Goal: Contribute content

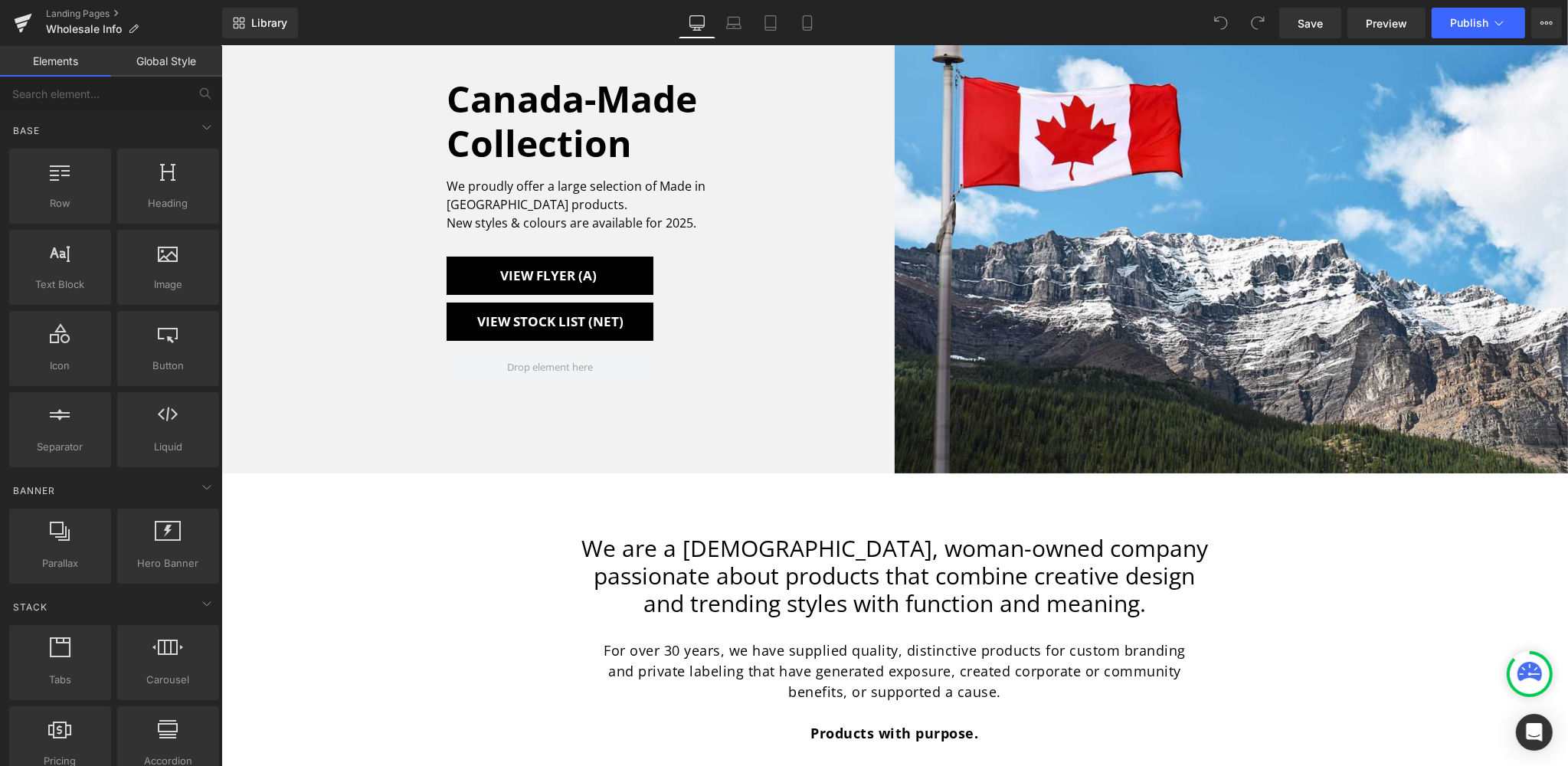
scroll to position [92, 0]
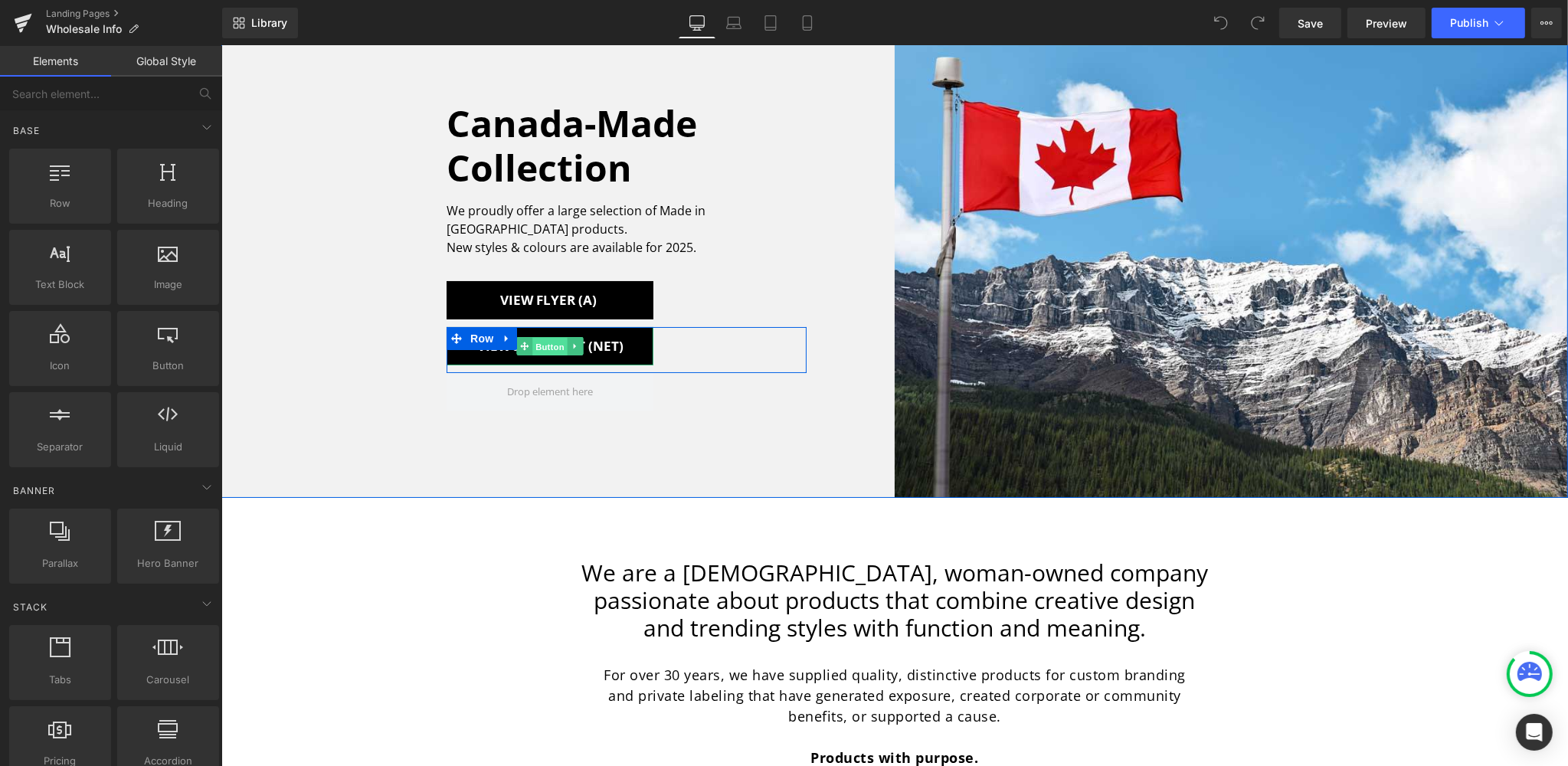
click at [549, 338] on span "Button" at bounding box center [549, 347] width 35 height 18
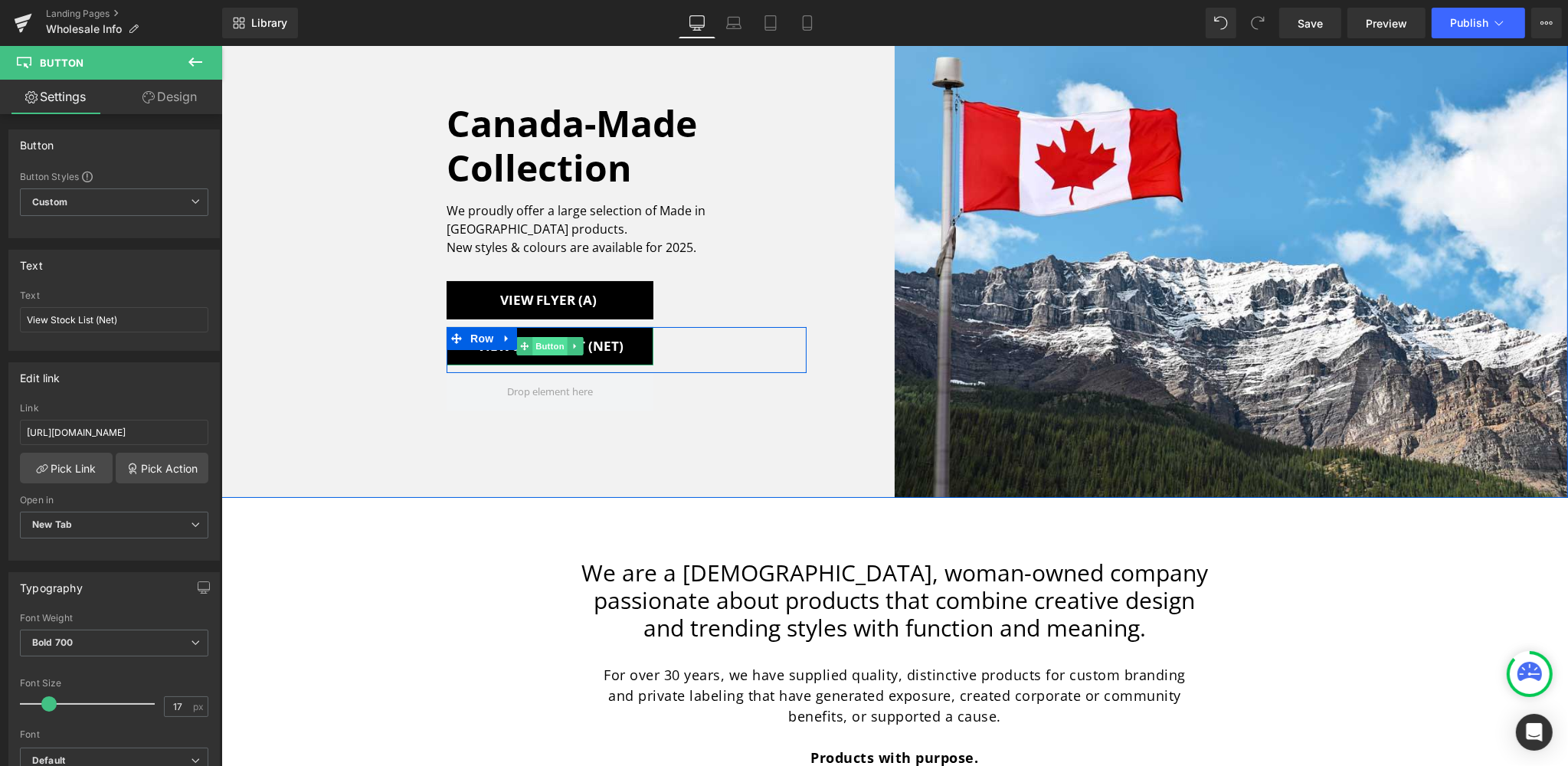
click at [537, 338] on span "Button" at bounding box center [549, 346] width 35 height 18
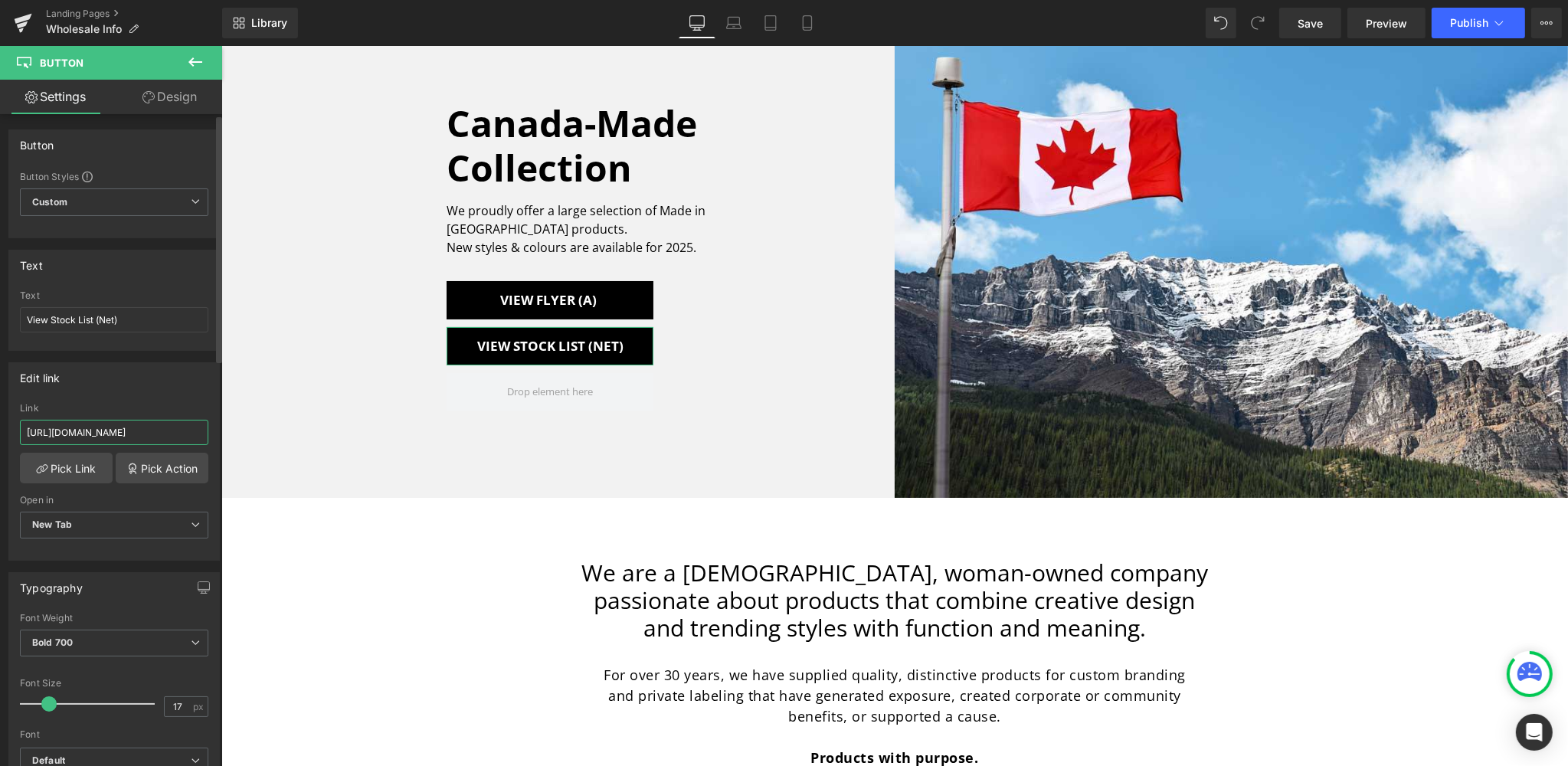
click at [121, 432] on input "[URL][DOMAIN_NAME]" at bounding box center [114, 432] width 188 height 26
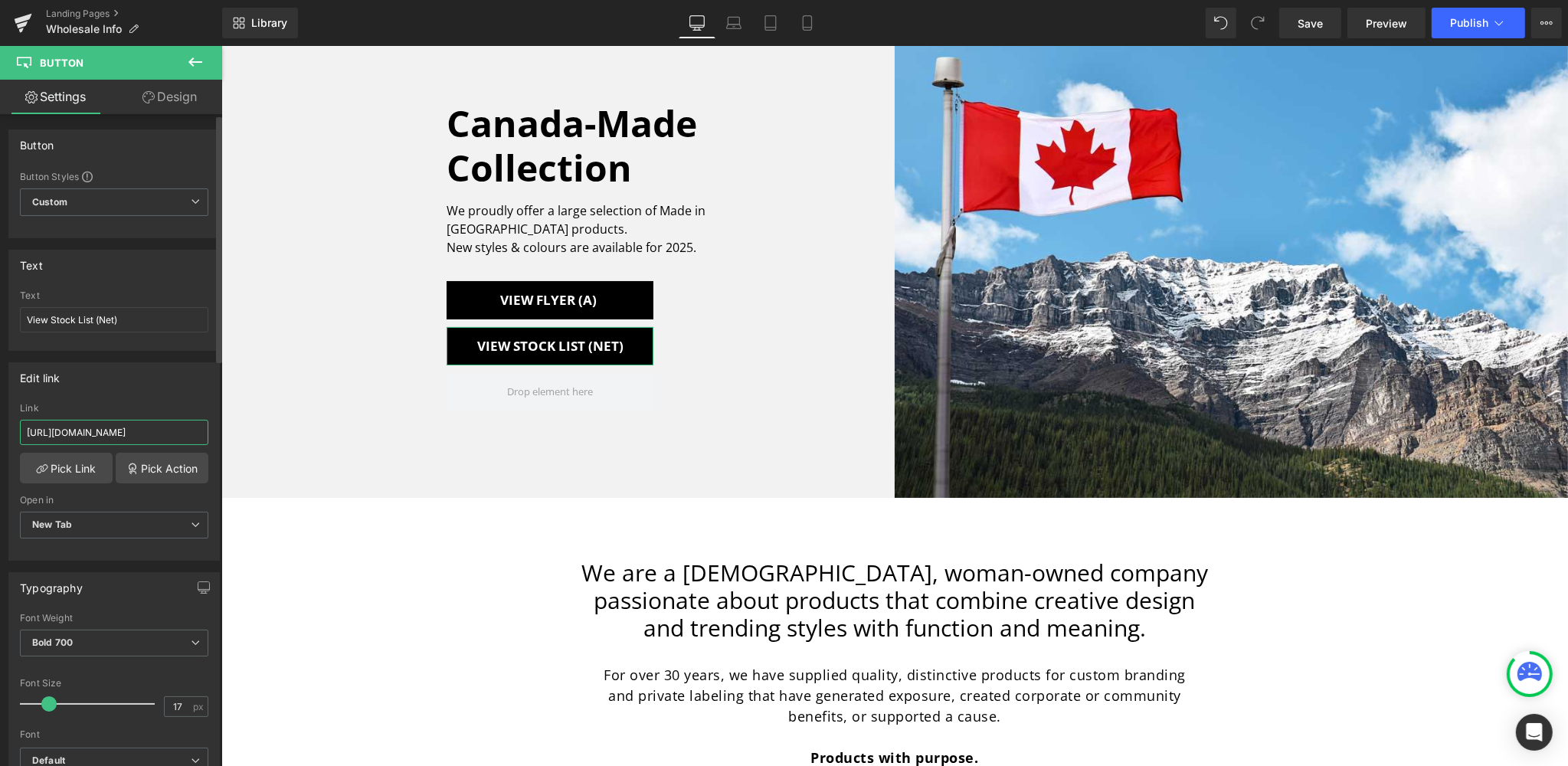
paste input "[DOMAIN_NAME][URL]"
type input "[URL][DOMAIN_NAME]"
click at [1310, 23] on span "Save" at bounding box center [1310, 23] width 26 height 16
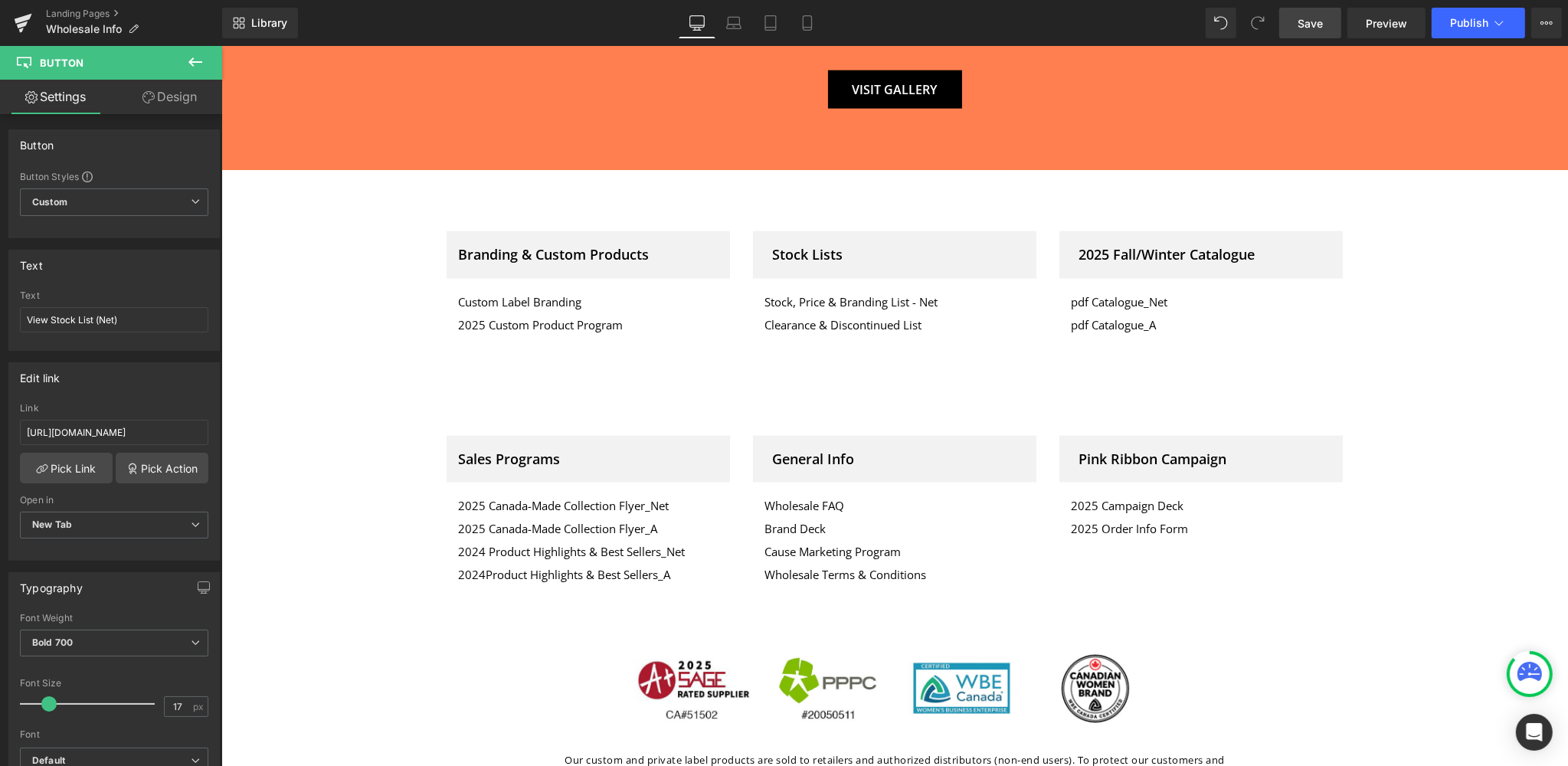
scroll to position [3013, 0]
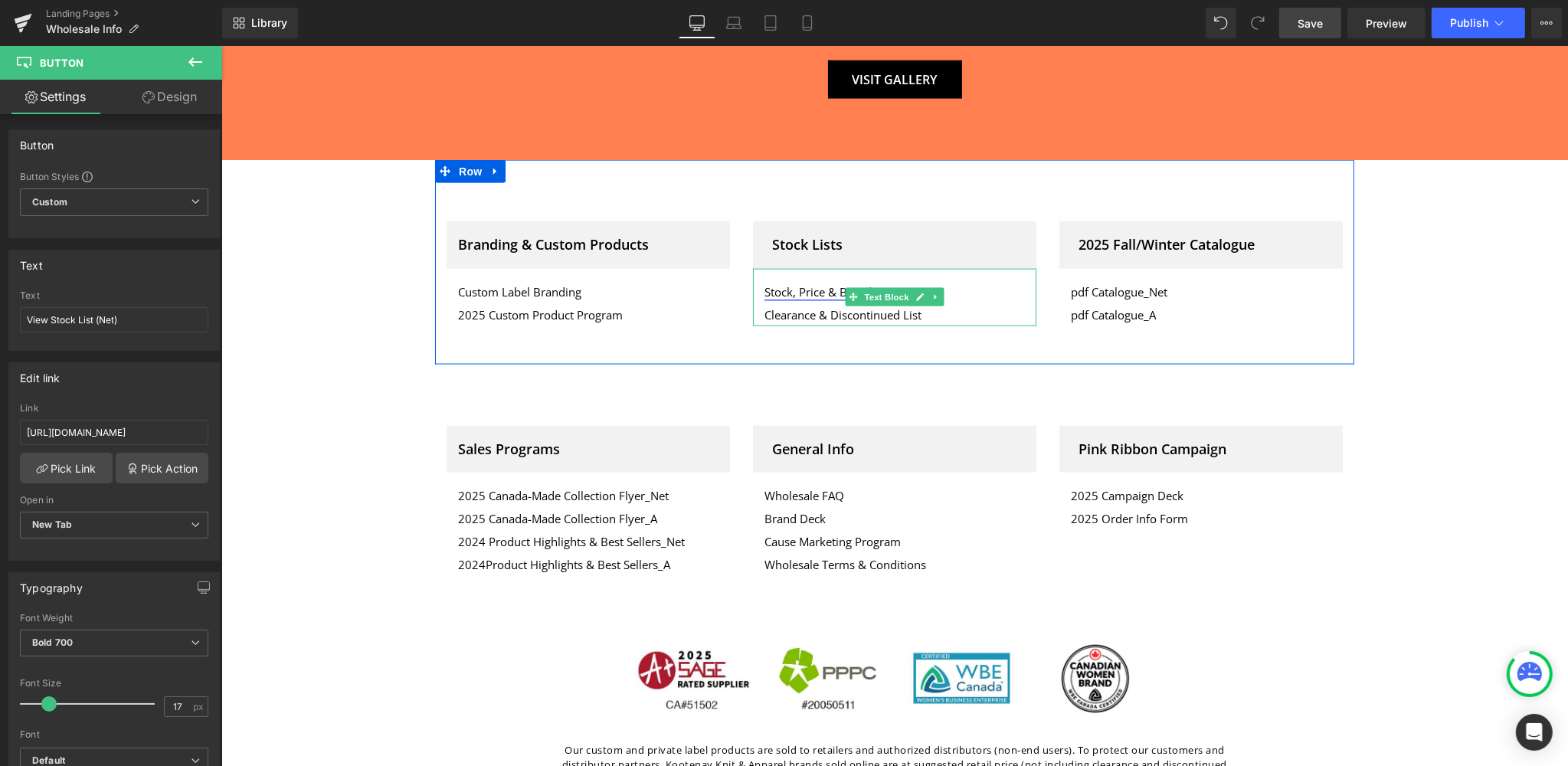
click at [809, 284] on link "Stock, Price & Branding List - Net" at bounding box center [850, 291] width 173 height 15
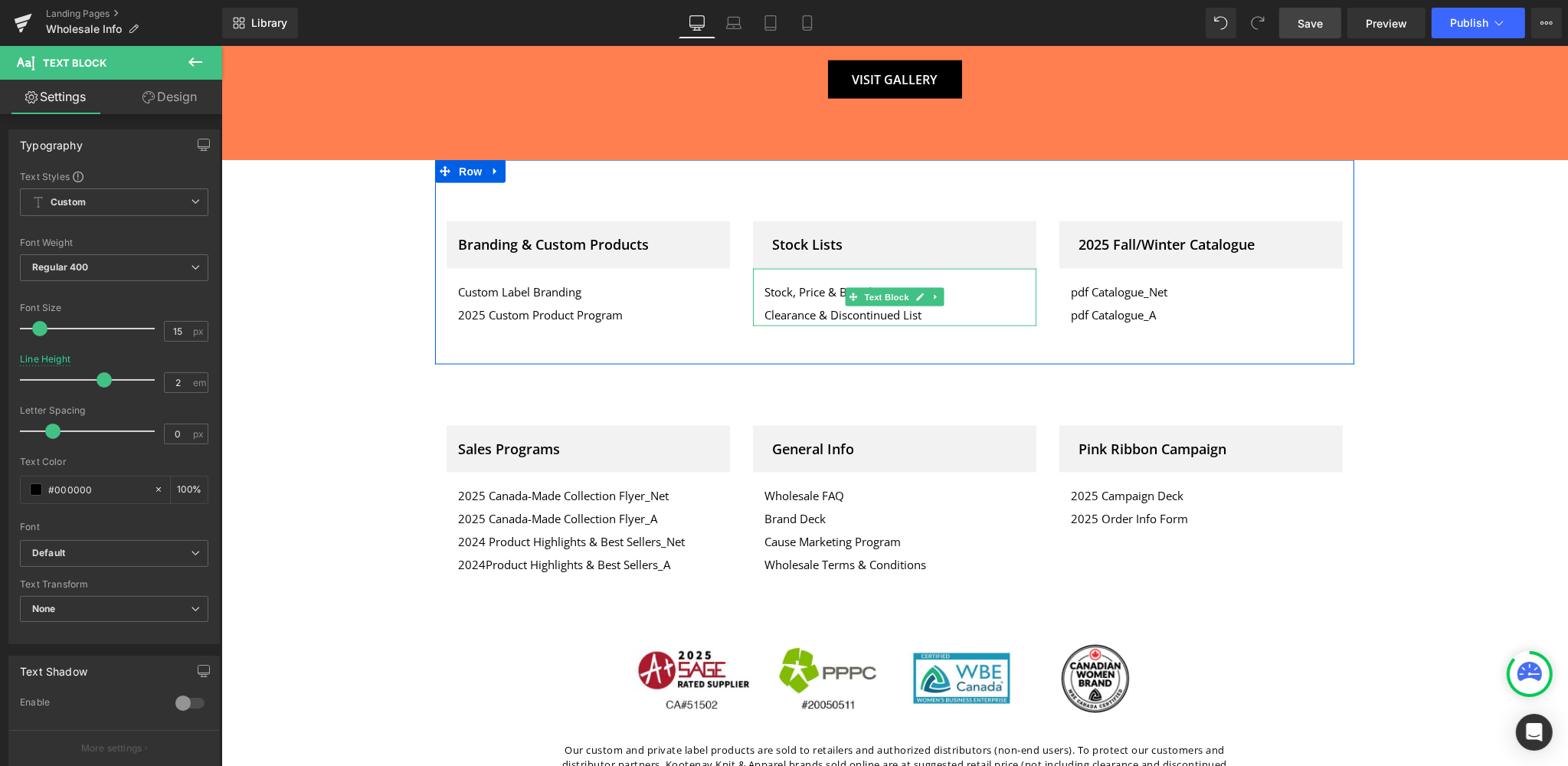
click at [760, 269] on div "Stock, Price & Branding List - Net Clearance & Discontinued List" at bounding box center [894, 298] width 283 height 58
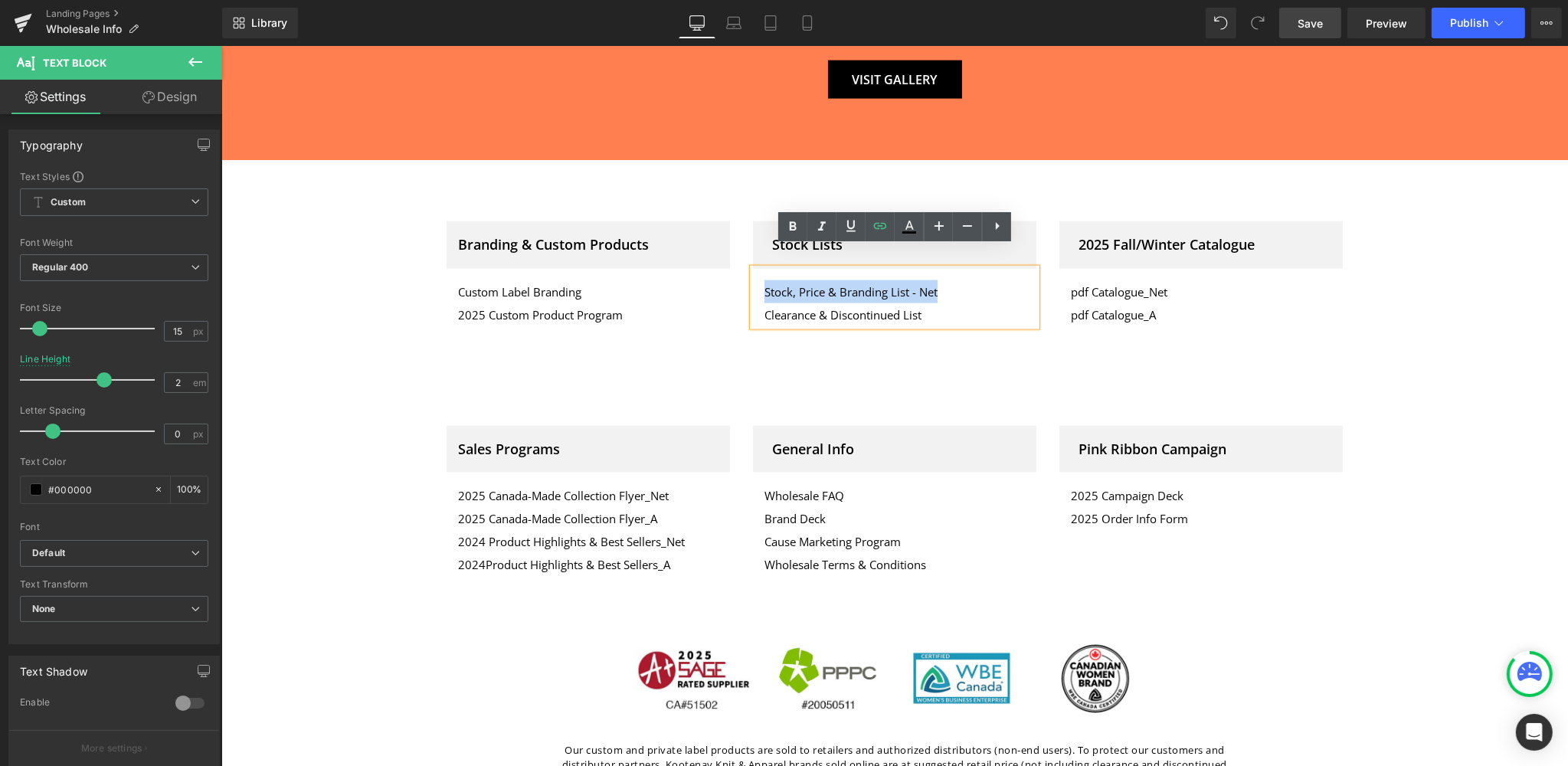
drag, startPoint x: 766, startPoint y: 268, endPoint x: 983, endPoint y: 267, distance: 217.0
click at [1005, 270] on div "Stock, Price & Branding List - Net Clearance & Discontinued List" at bounding box center [894, 298] width 283 height 58
click at [879, 226] on icon at bounding box center [880, 226] width 13 height 6
click at [818, 303] on input "[URL][DOMAIN_NAME]" at bounding box center [824, 303] width 236 height 38
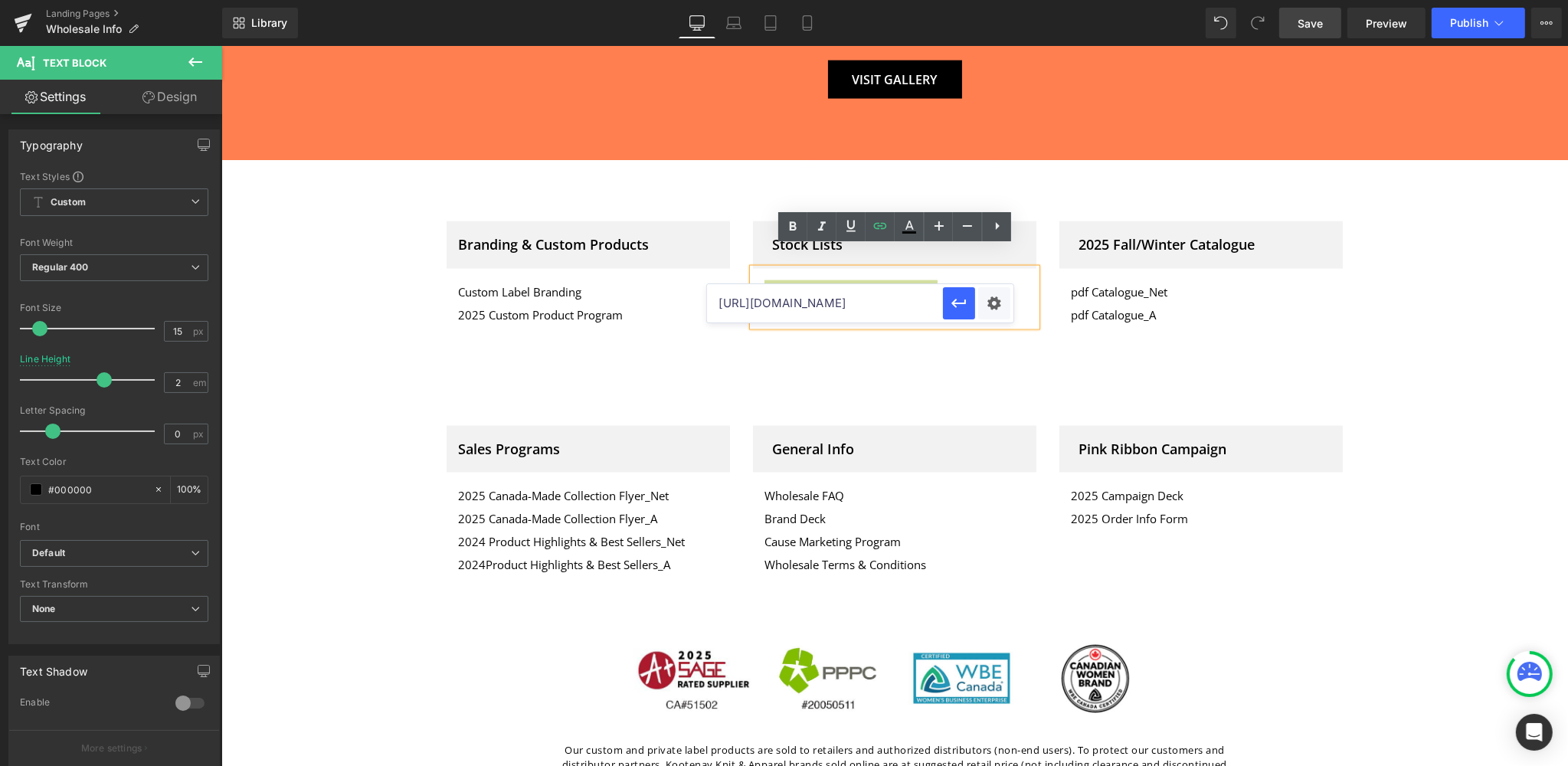
click at [818, 303] on input "[URL][DOMAIN_NAME]" at bounding box center [824, 303] width 236 height 38
paste input "[URL][DOMAIN_NAME]"
type input "[URL][DOMAIN_NAME]"
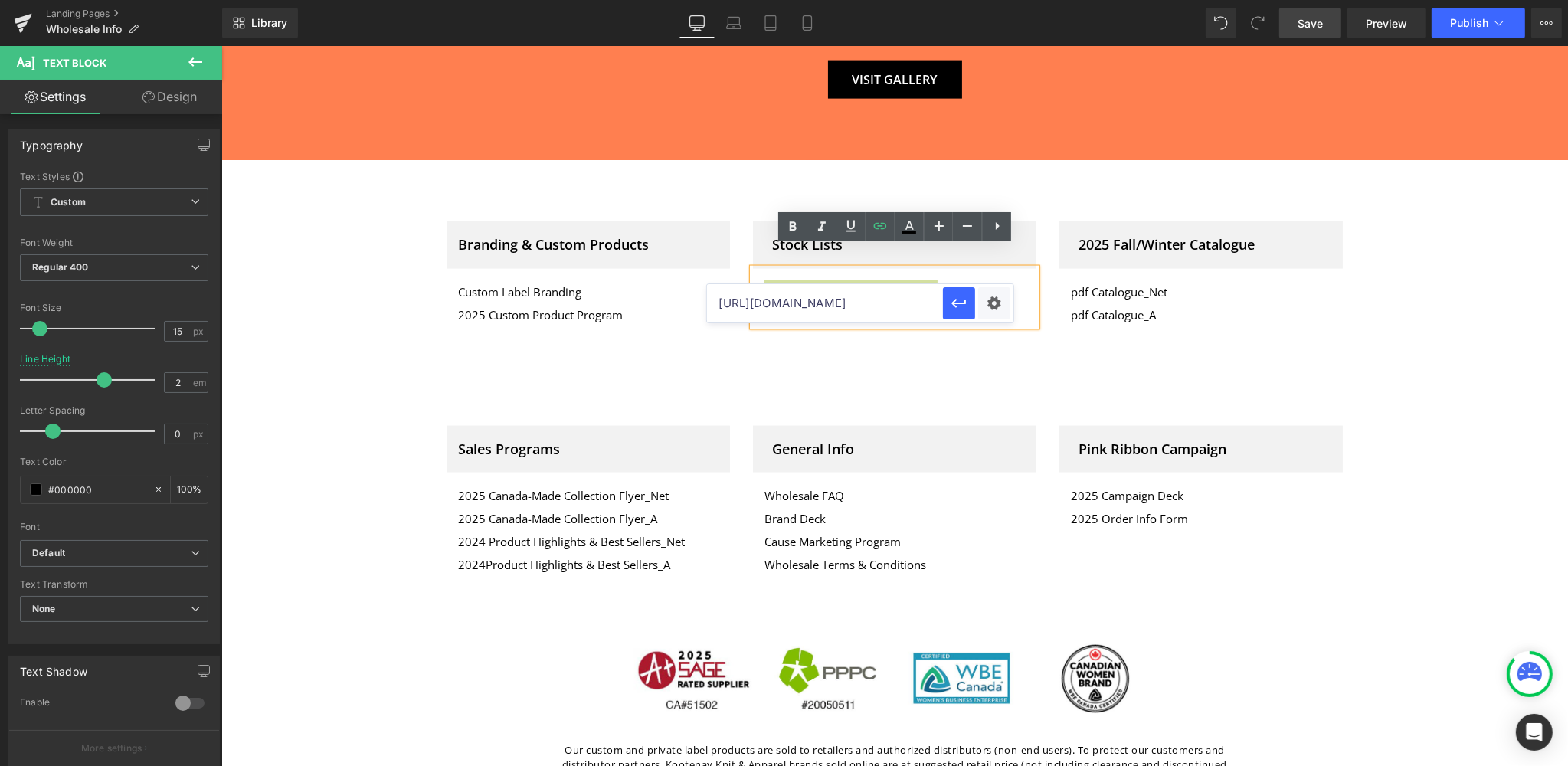
scroll to position [0, 395]
click at [997, 0] on div "Text Color Highlight Color #333333 Edit or remove link: Edit - Unlink - Cancel …" at bounding box center [784, 0] width 1568 height 0
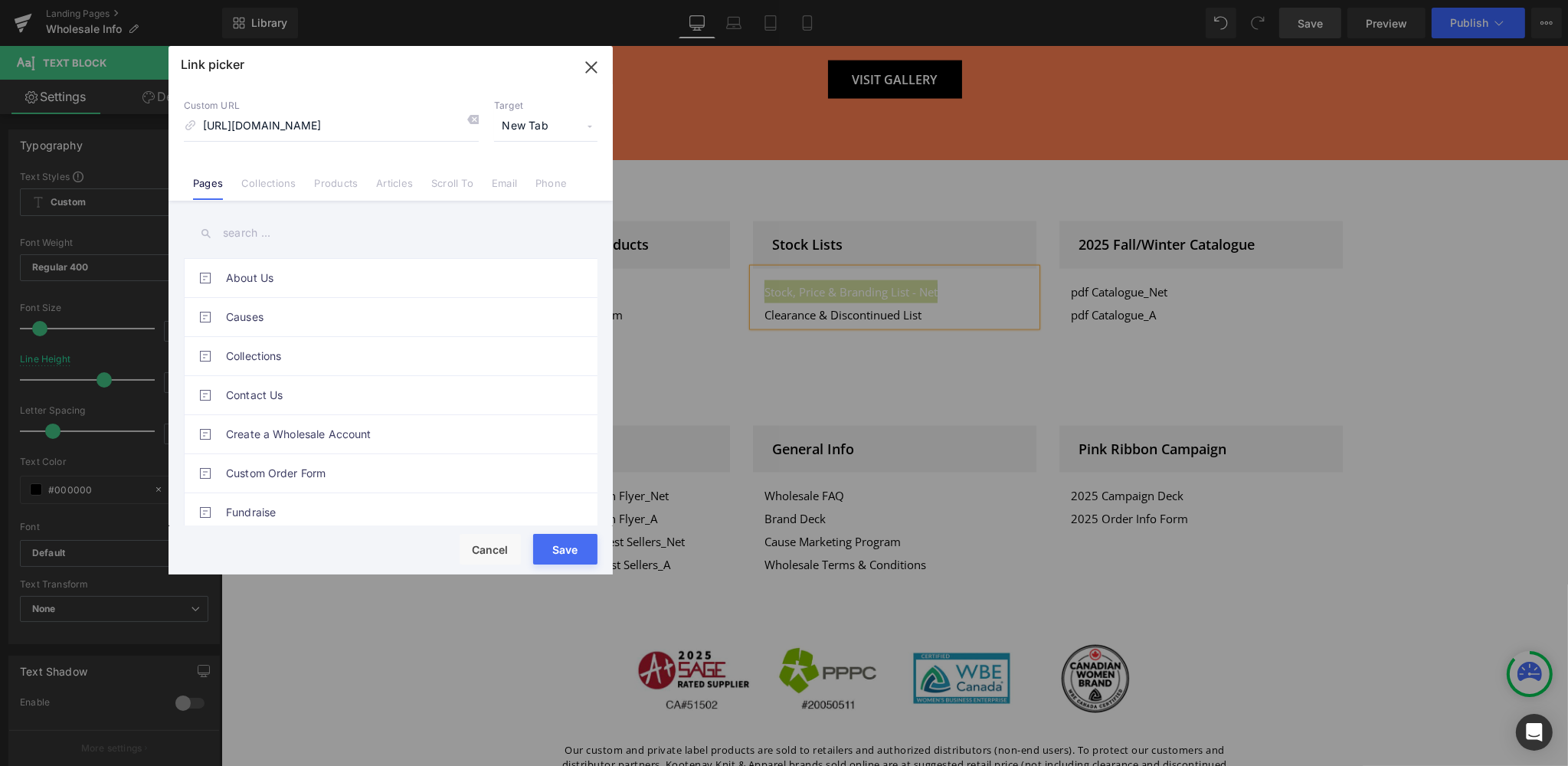
scroll to position [0, 0]
click at [565, 547] on button "Save" at bounding box center [565, 549] width 64 height 30
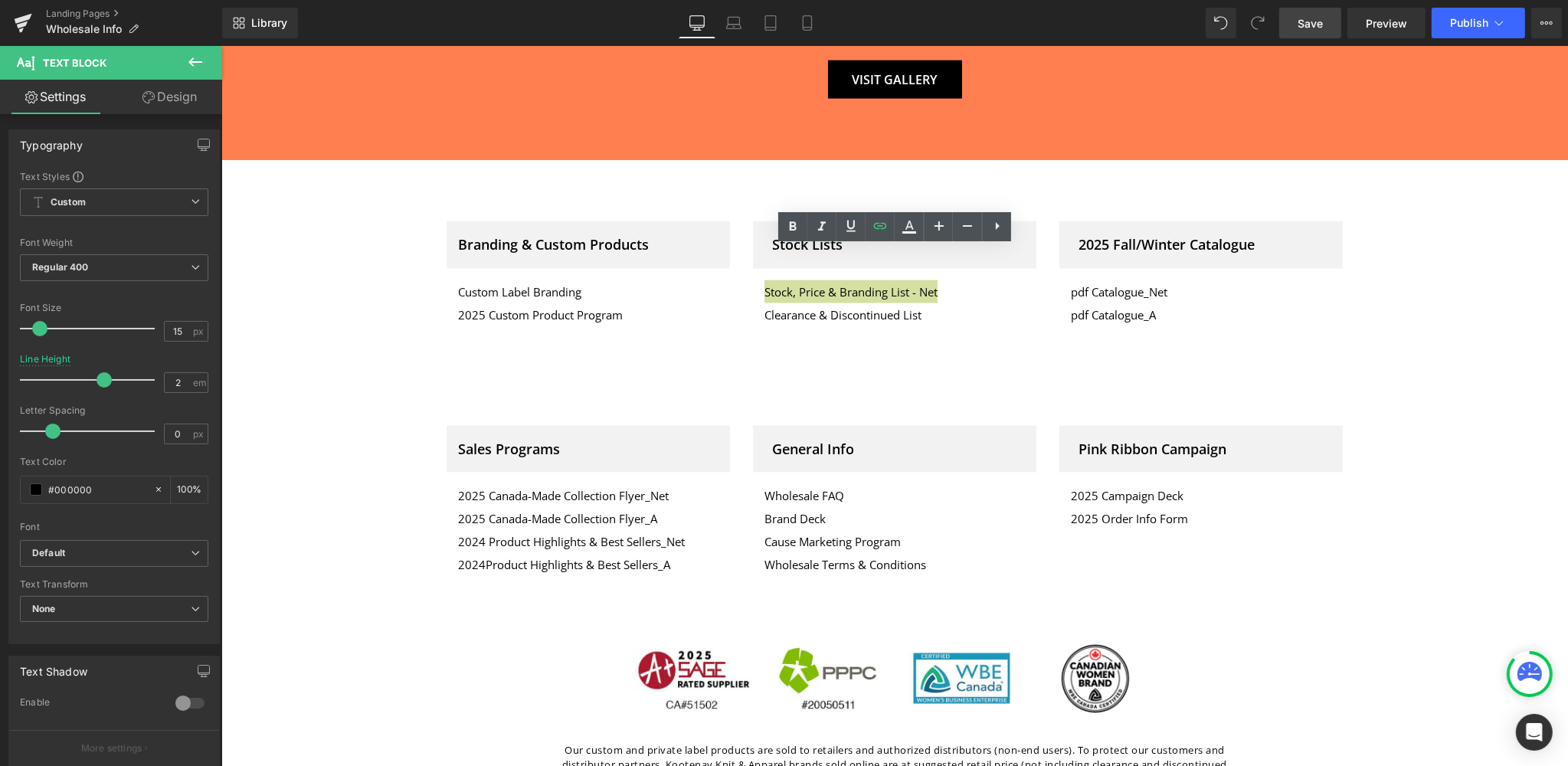
click at [1309, 26] on span "Save" at bounding box center [1310, 23] width 26 height 16
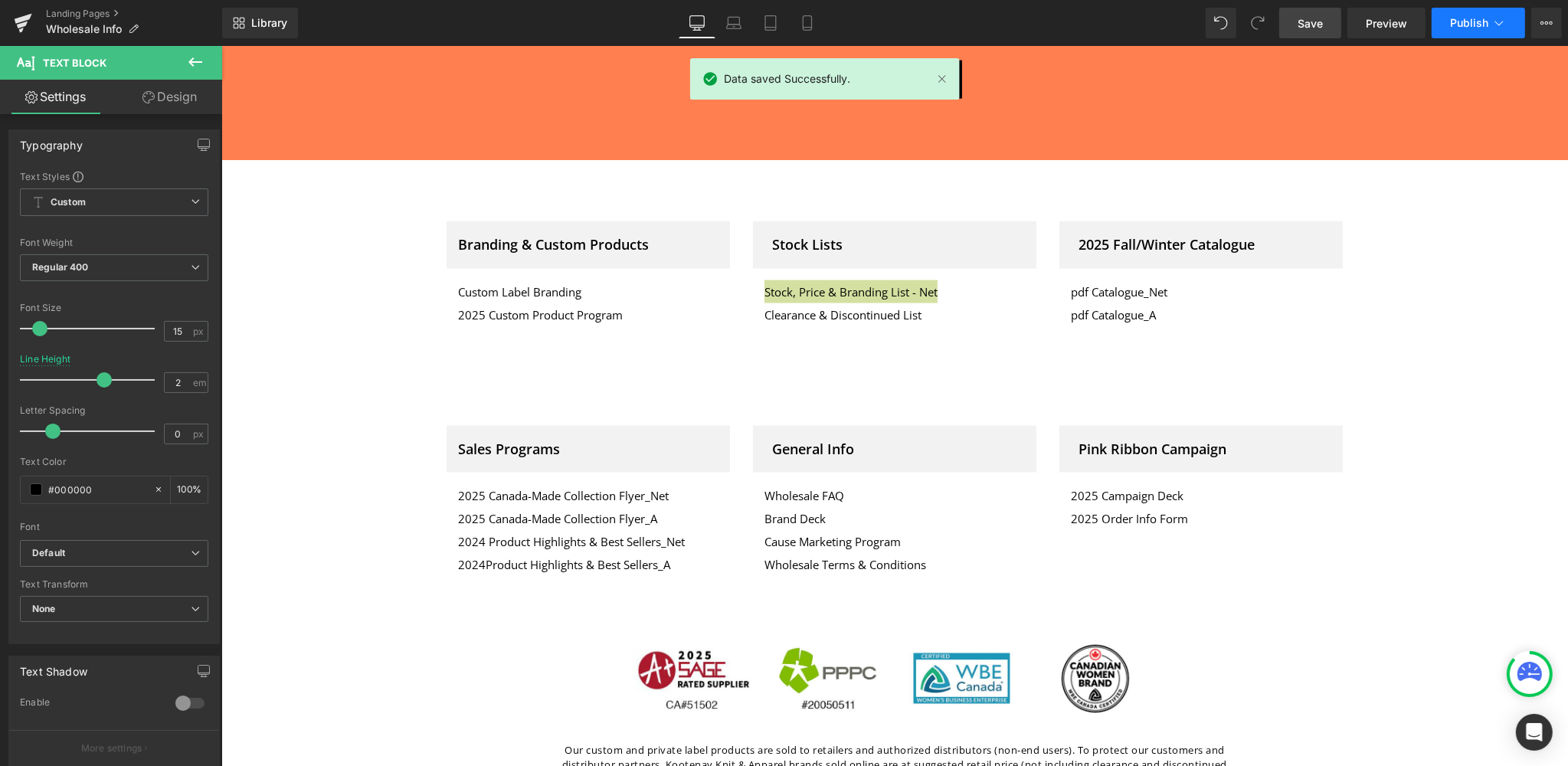
click at [1468, 17] on span "Publish" at bounding box center [1470, 22] width 38 height 12
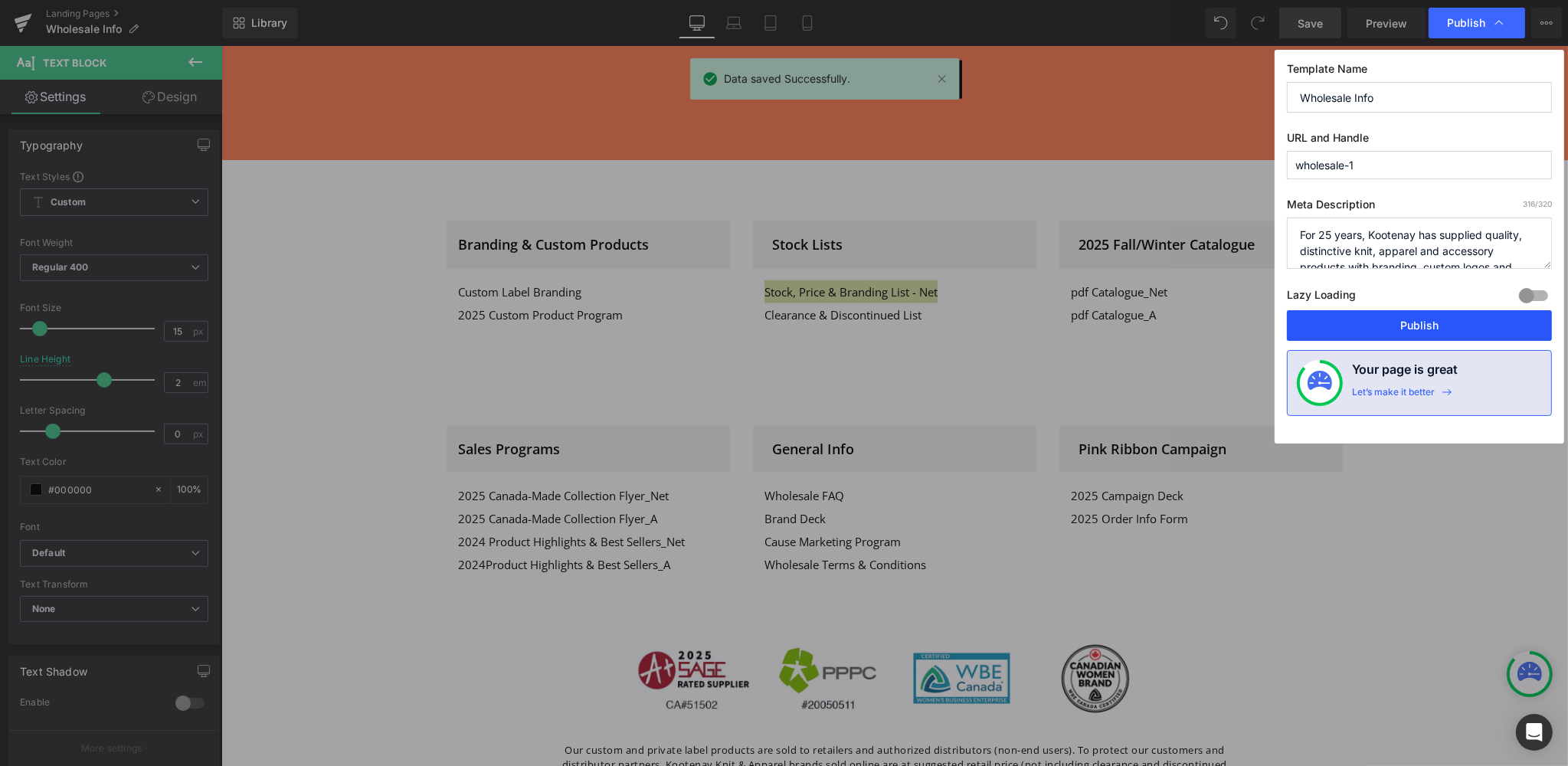
click at [1422, 326] on button "Publish" at bounding box center [1419, 326] width 265 height 30
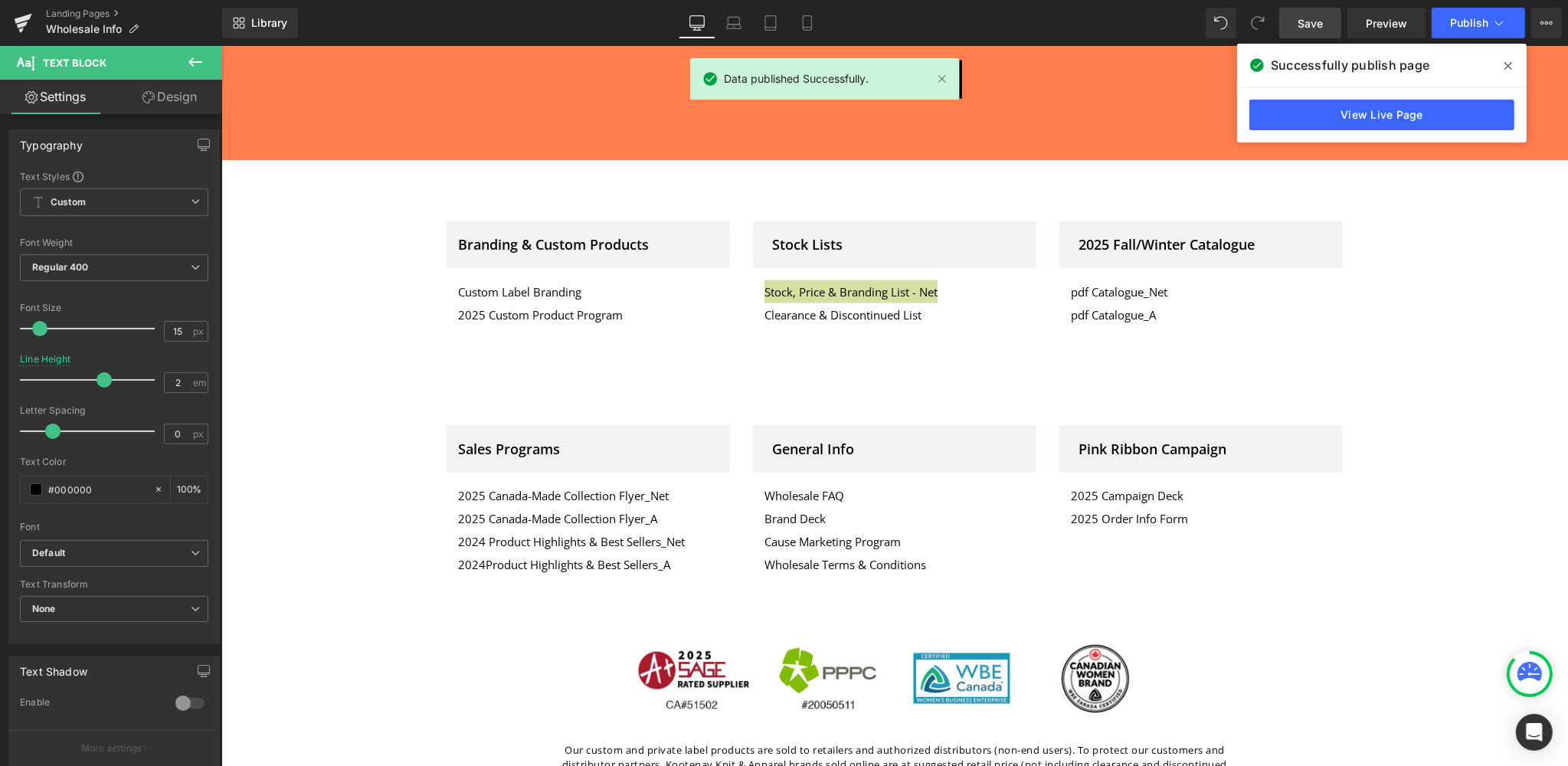
click at [1508, 66] on icon at bounding box center [1508, 66] width 8 height 8
